Goal: Transaction & Acquisition: Purchase product/service

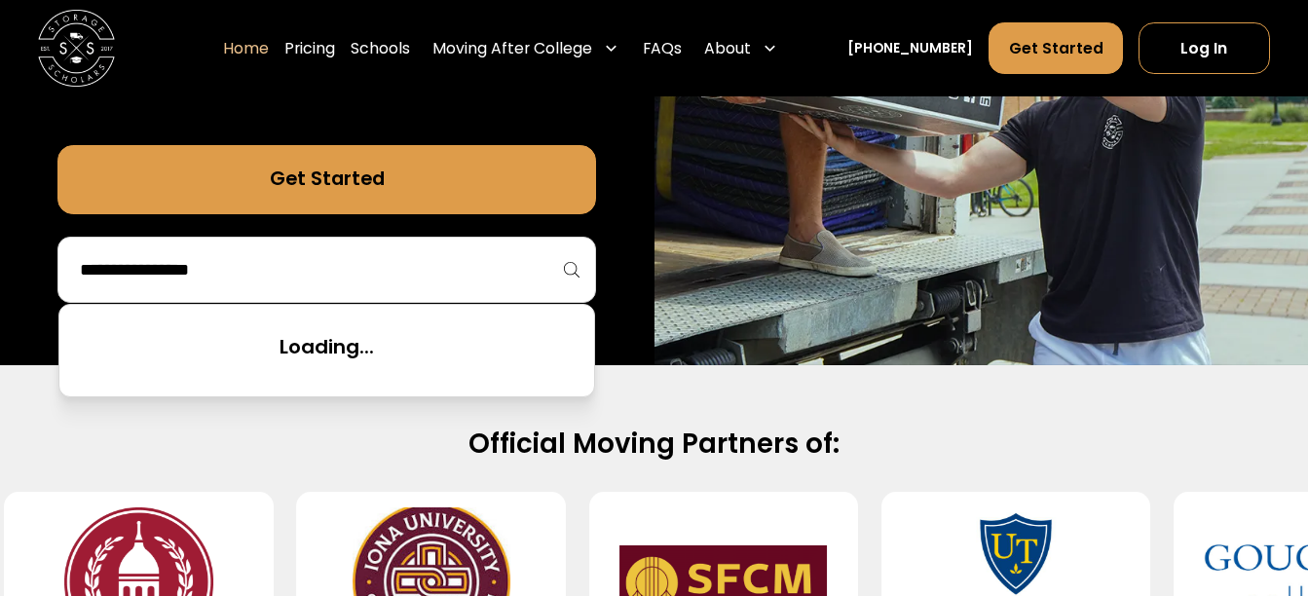
click at [323, 273] on input "search" at bounding box center [327, 269] width 498 height 33
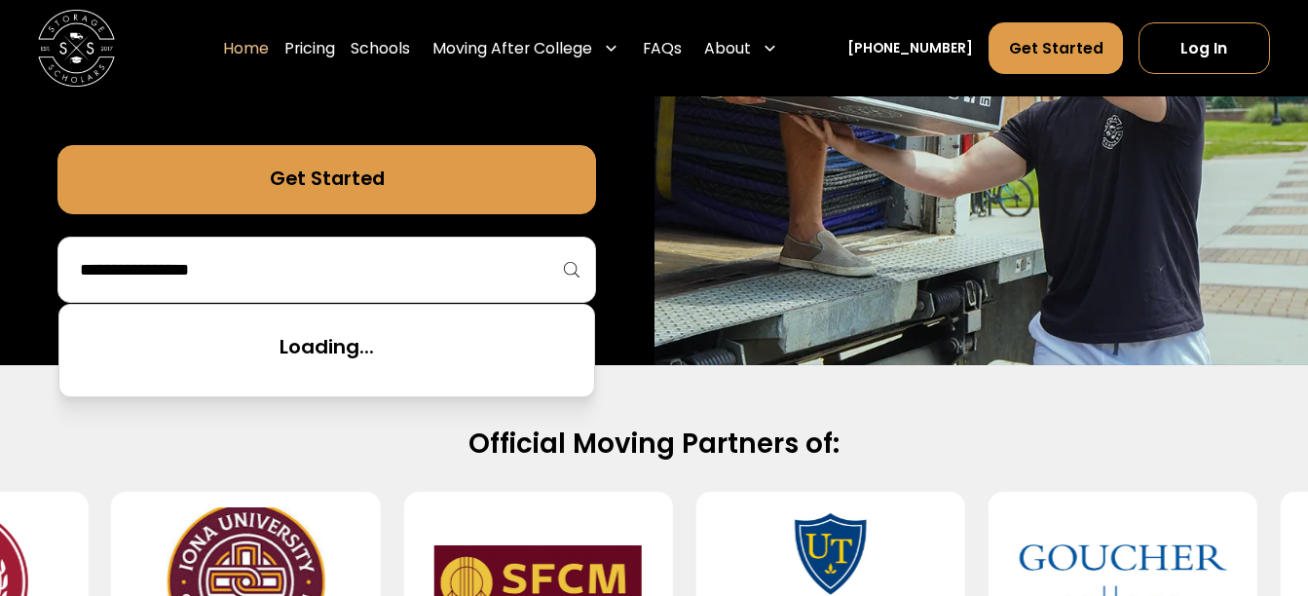
type input "*"
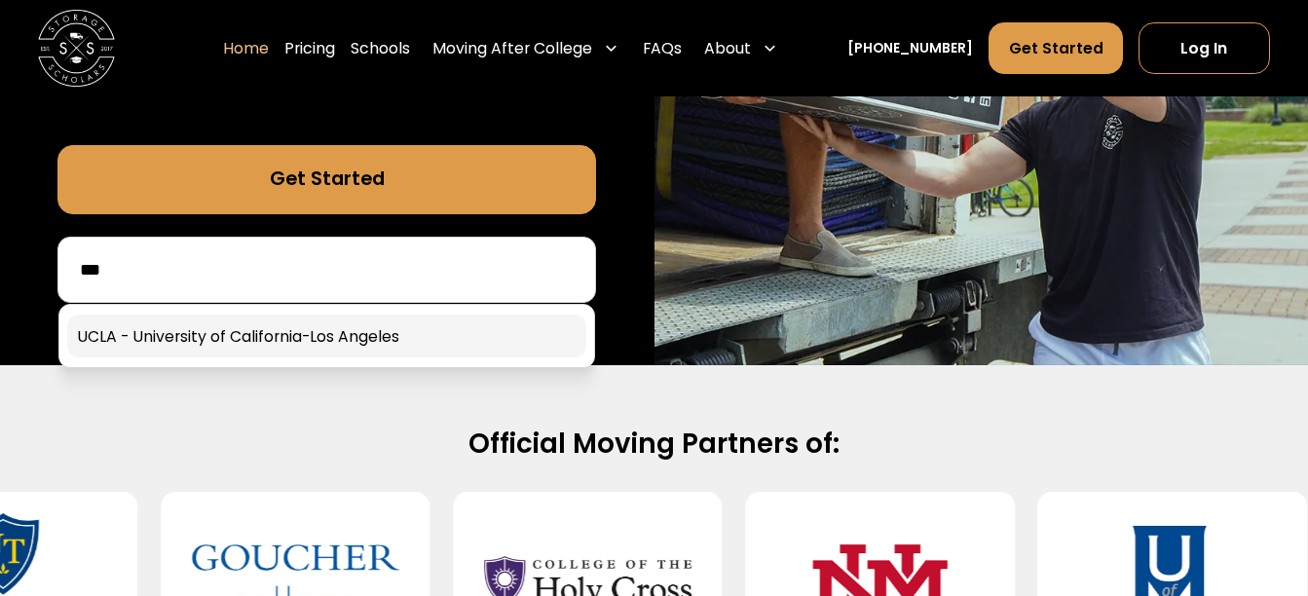
type input "***"
click at [218, 332] on link at bounding box center [326, 336] width 519 height 43
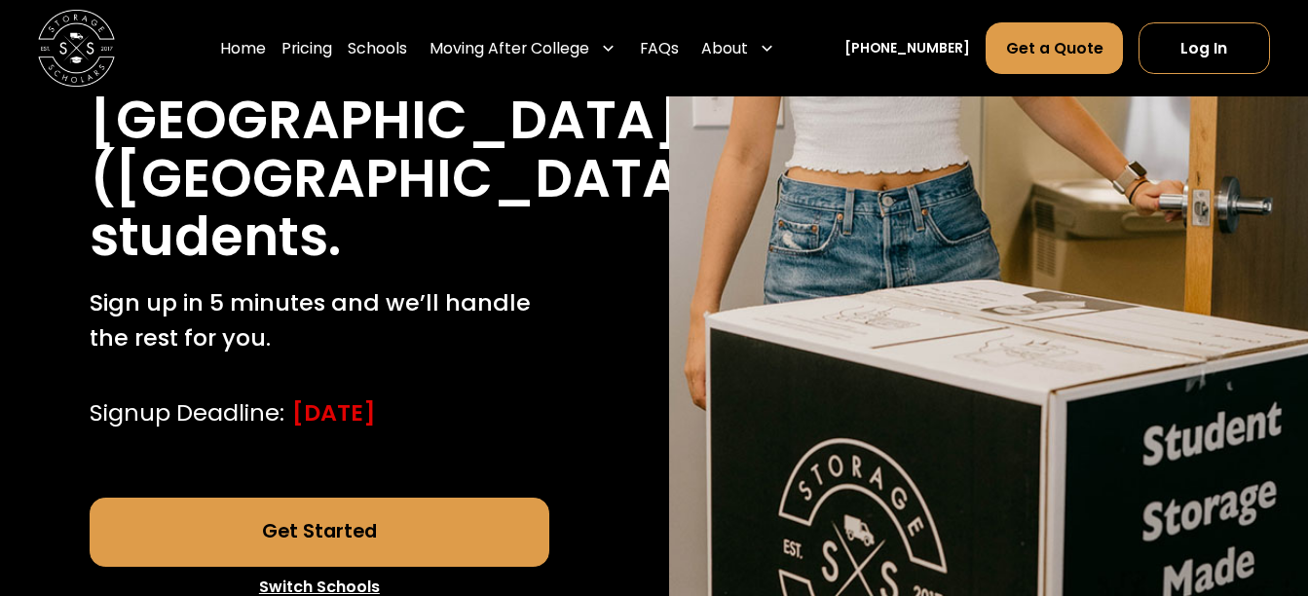
scroll to position [709, 0]
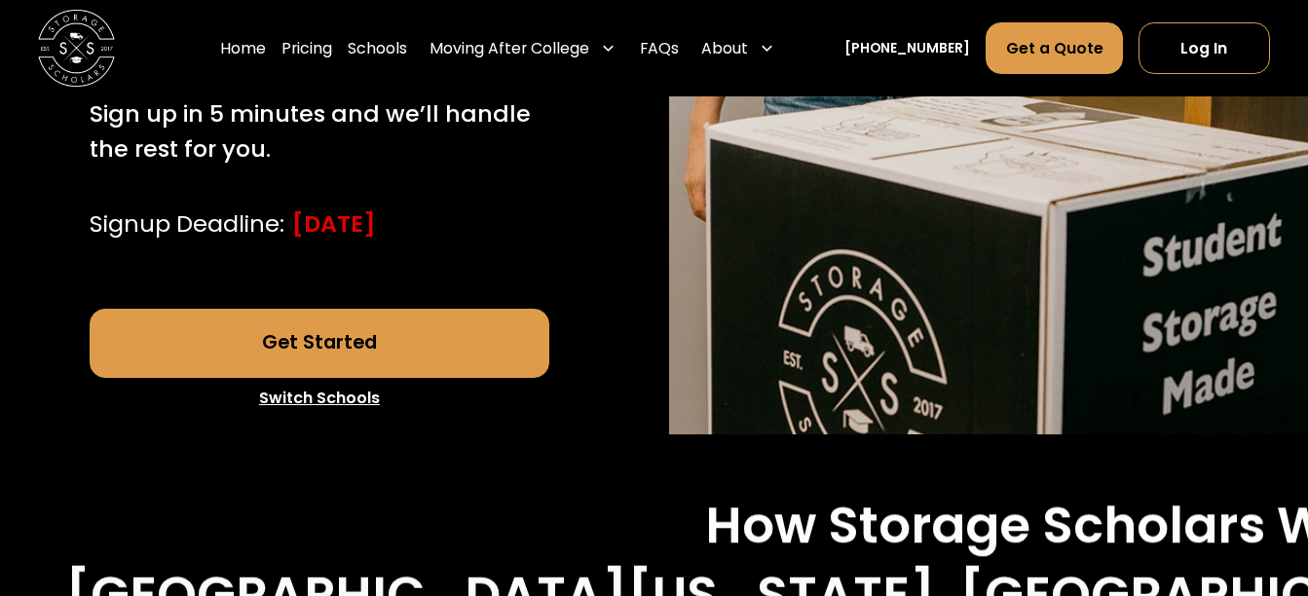
click at [301, 309] on link "Get Started" at bounding box center [320, 343] width 460 height 69
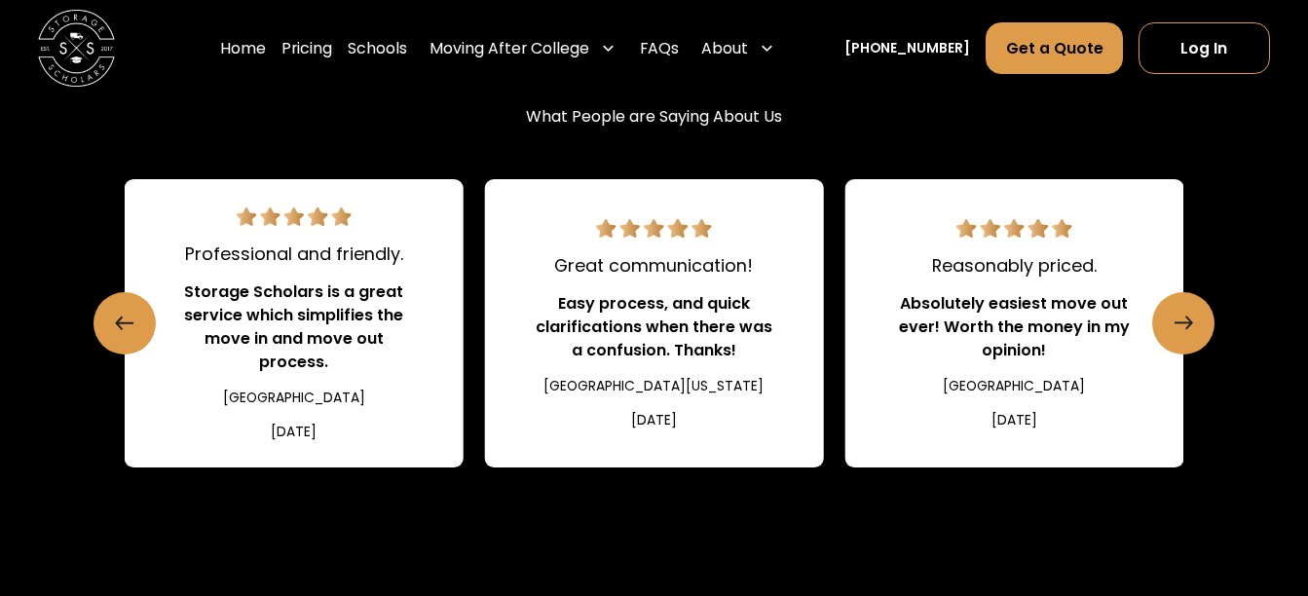
scroll to position [2259, 0]
